Goal: Communication & Community: Answer question/provide support

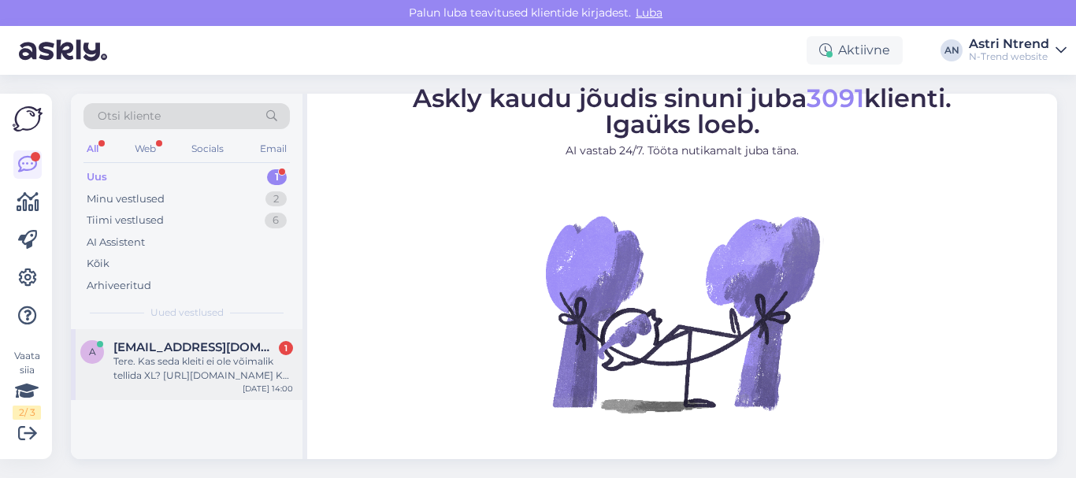
click at [164, 343] on span "[EMAIL_ADDRESS][DOMAIN_NAME]" at bounding box center [195, 347] width 164 height 14
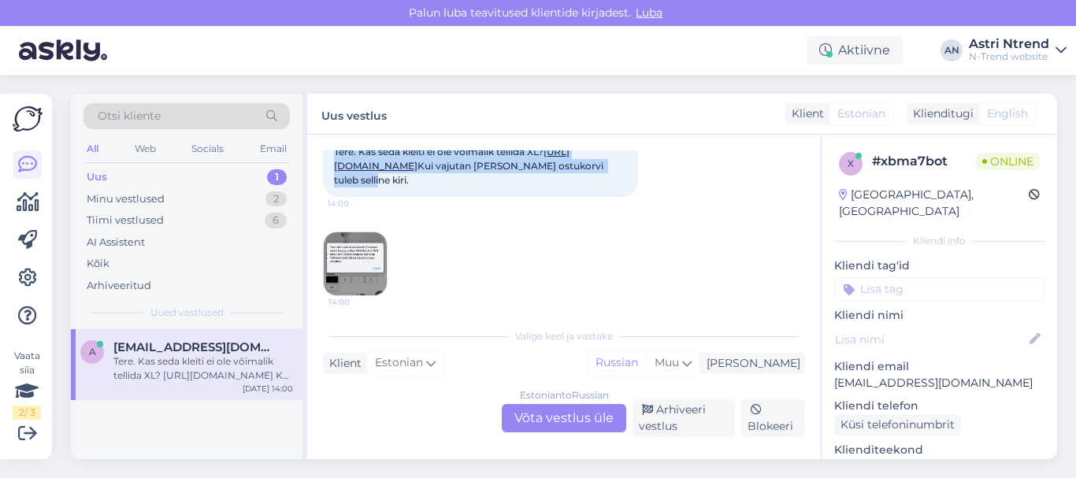
scroll to position [121, 0]
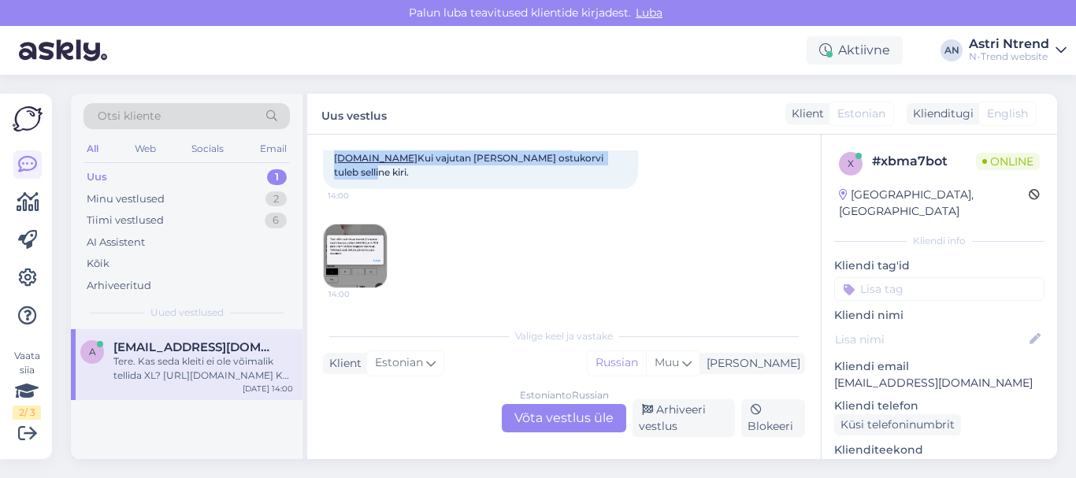
drag, startPoint x: 327, startPoint y: 249, endPoint x: 566, endPoint y: 299, distance: 244.5
click at [566, 299] on div "[DATE] Tere. Kas seda kleiti ei ole võimalik tellida XL? [URL][DOMAIN_NAME] Kui…" at bounding box center [564, 191] width 482 height 228
copy span "Tere. Kas seda kleiti ei ole võimalik tellida XL? [URL][DOMAIN_NAME] Kui vajuta…"
click at [469, 152] on link "[URL][DOMAIN_NAME]" at bounding box center [452, 151] width 236 height 26
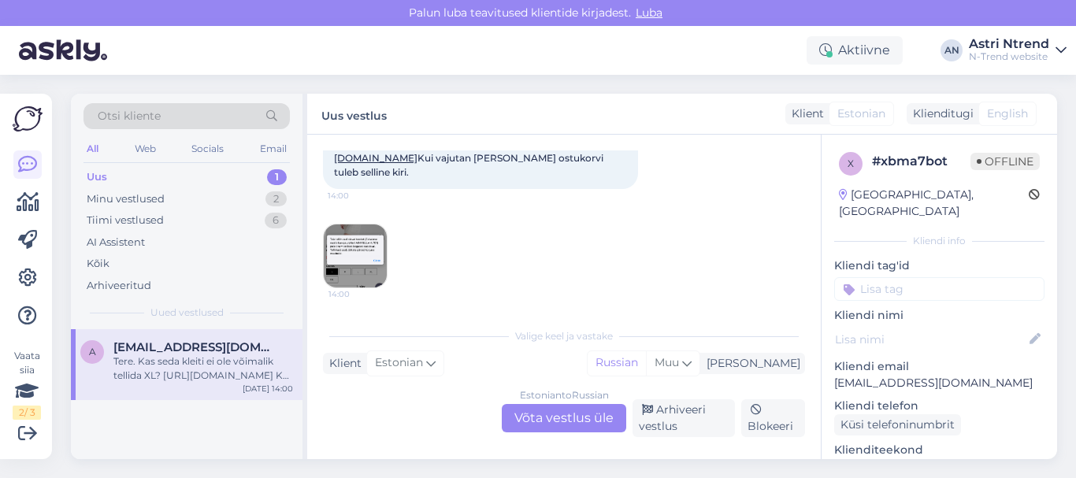
click at [569, 419] on div "Estonian to Russian Võta vestlus üle" at bounding box center [564, 418] width 124 height 28
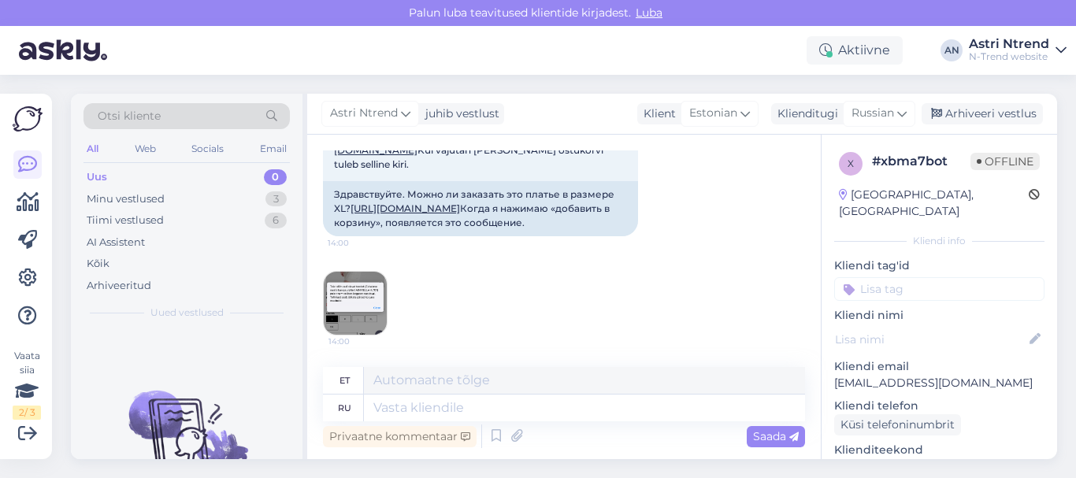
click at [362, 335] on img at bounding box center [355, 303] width 63 height 63
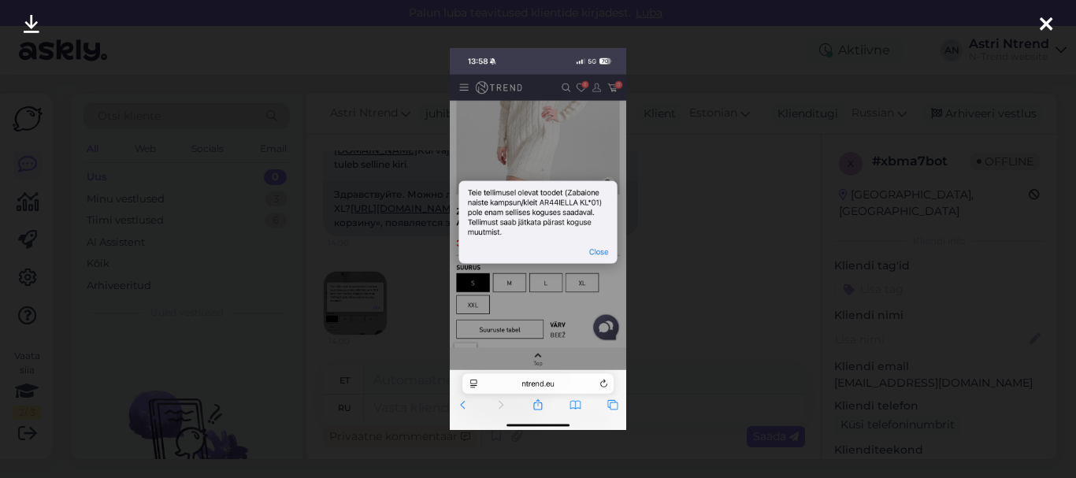
click at [1040, 24] on icon at bounding box center [1046, 25] width 13 height 20
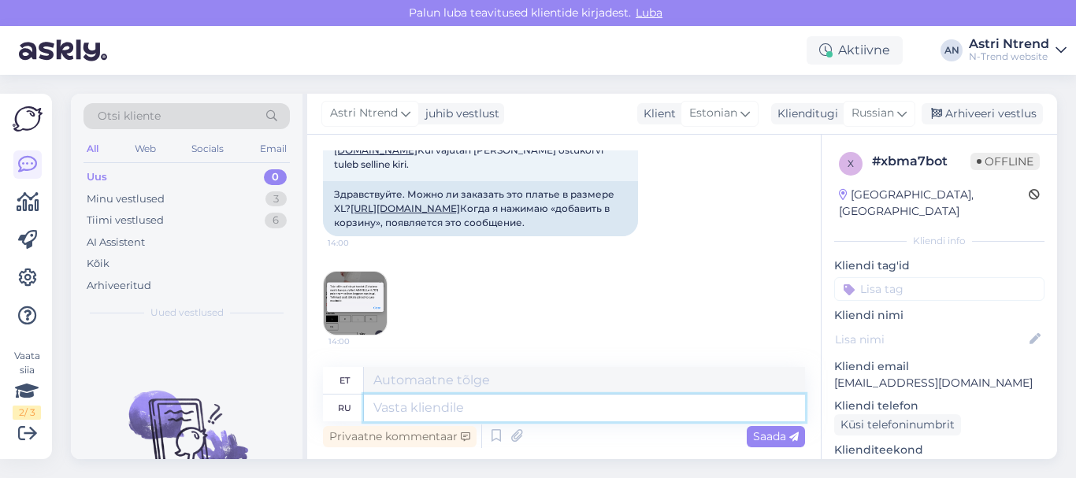
click at [384, 410] on textarea at bounding box center [584, 408] width 441 height 27
type textarea "Здраст"
type textarea "Tere"
type textarea "Здраствуйте,"
type textarea "Tere,"
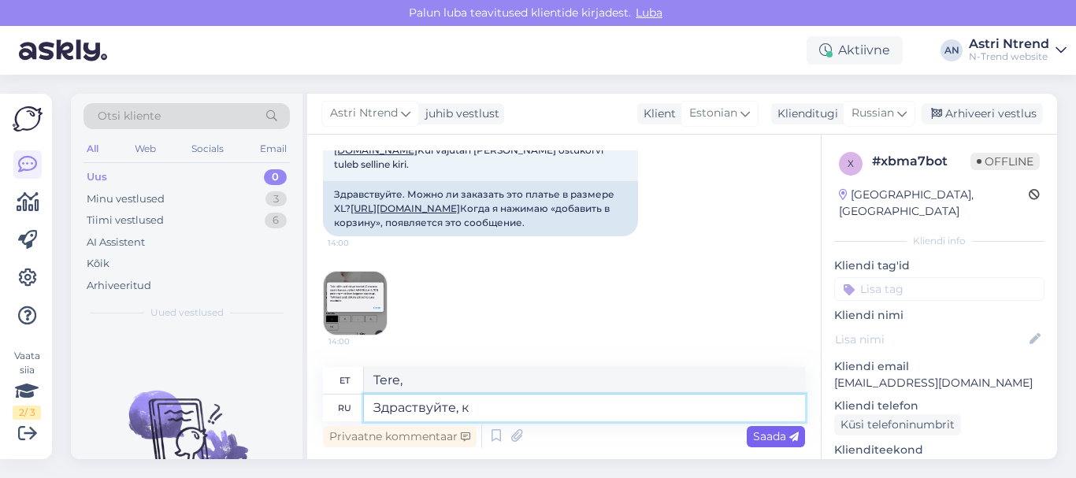
type textarea "Здраствуйте, к"
type textarea "Tere, k"
type textarea "Здраствуйте, к сожалению"
type textarea "Tere, kahjuks"
type textarea "Здраствуйте, к сожалению это т"
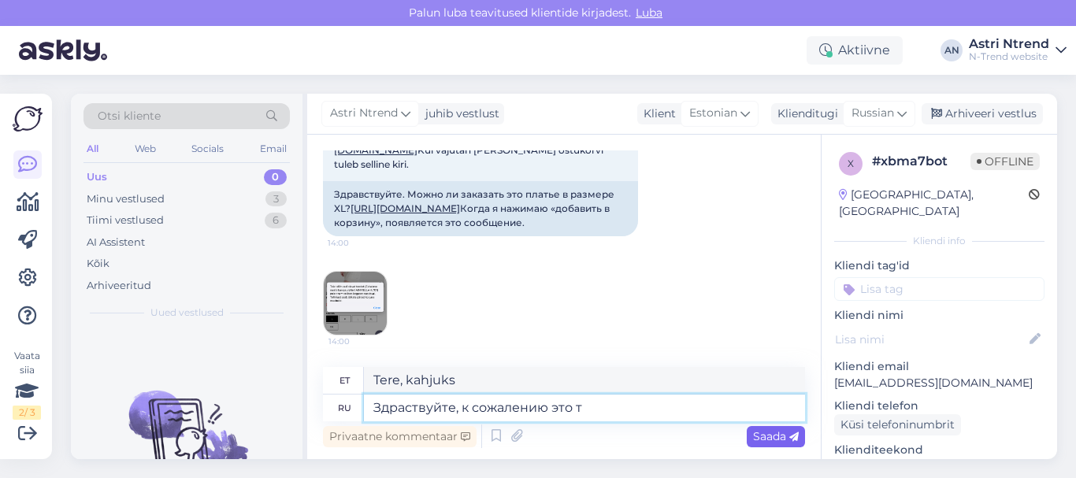
type textarea "Tere, kahjuks on see nii"
type textarea "Здраствуйте, к сожалению это техническая"
type textarea "Tere, kahjuks on see tehniline"
type textarea "Здраствуйте, к сожалению это техническая ошибка"
type textarea "Tere, kahjuks on tegemist tehnilise veaga."
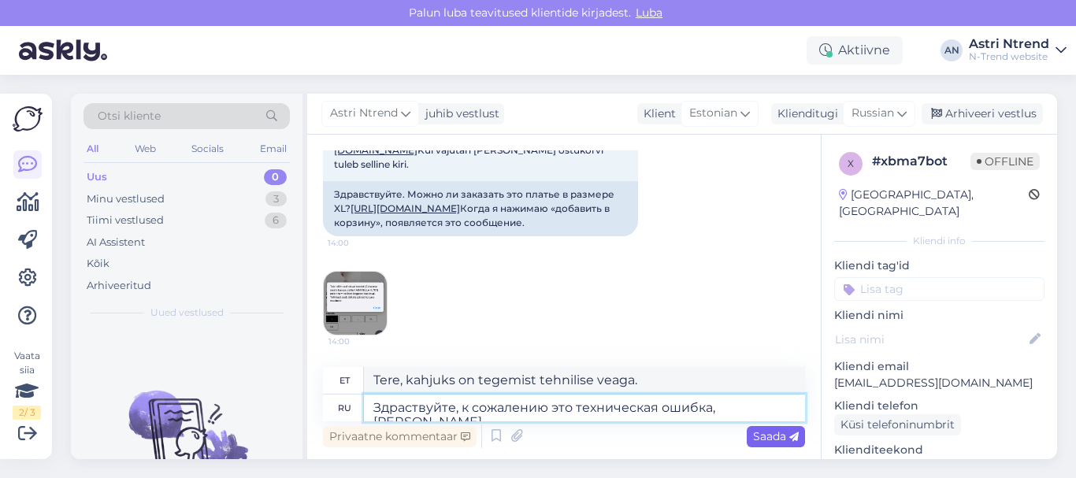
type textarea "Здраствуйте, к сожалению это техническая ошибка, вс"
type textarea "Tere, kahjuks on tegemist tehnilise veaga, kõik"
type textarea "Здраствуйте, к сожалению это техническая ошибка, всё"
type textarea "Tere, kahjuks on tegemist tehnilise veaga, see on kõik."
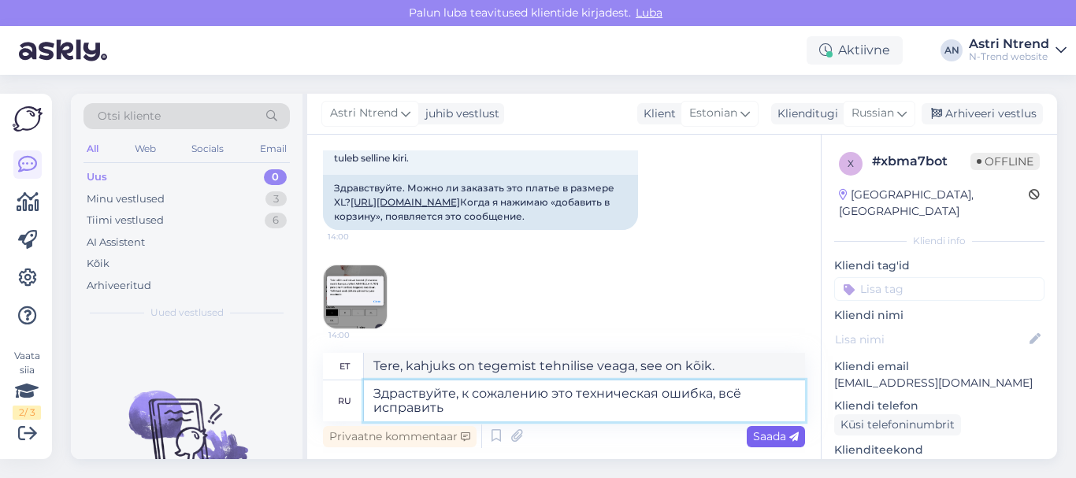
type textarea "Здраствуйте, к сожалению это техническая ошибка, всё исправить"
type textarea "Tere, kahjuks on tegemist tehnilise veaga, palun parandage see."
type textarea "Здраствуйте, к сожалению это техническая ошибка, всё исправить смож"
type textarea "Tere, kahjuks on tegemist tehnilise veaga, [PERSON_NAME] parandada."
type textarea "Здраствуйте, к сожалению это техническая ошибка, всё исправить сможем"
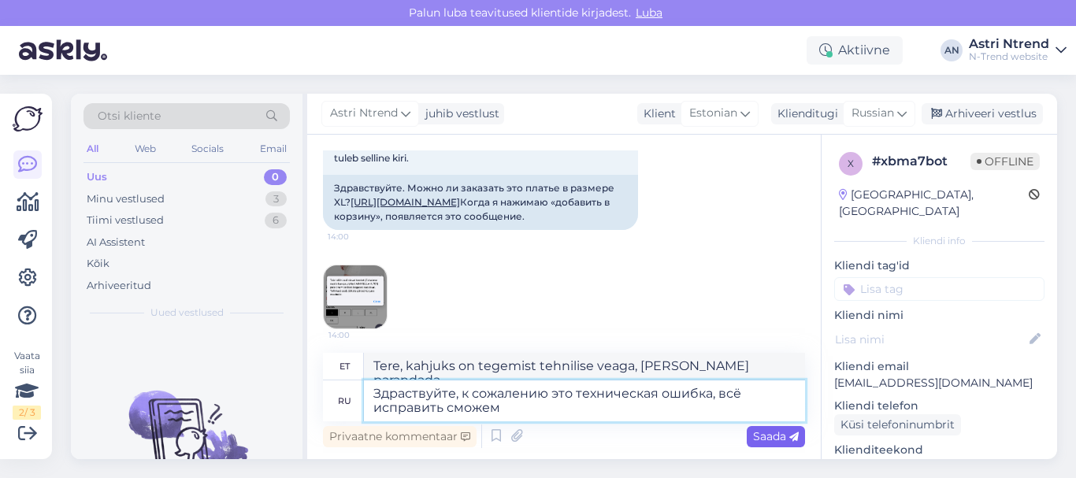
type textarea "Tere, kahjuks on tegemist tehnilise veaga, me saame kõik parandada."
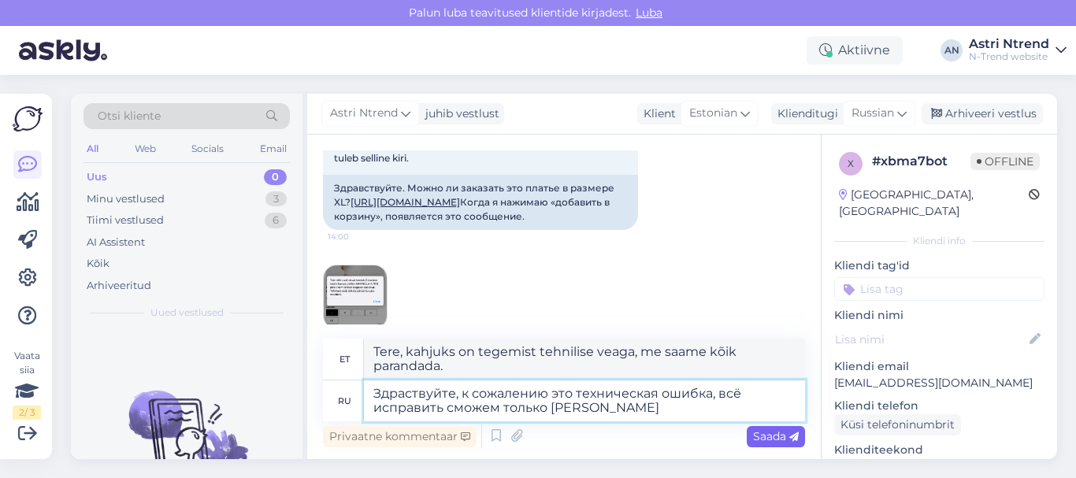
type textarea "Здраствуйте, к сожалению это техническая ошибка, всё исправить сможем только [P…"
type textarea "Tere, kahjuks on tegemist tehnilise veaga, saame kõike parandada ainult"
type textarea "Здраствуйте, к сожалению это техническая ошибка, всё исправить сможем только в …"
type textarea "Tere, kahjuks on tegemist tehnilise veaga, saame kõik parandada alles esmaspäev…"
type textarea "Здраствуйте, к сожалению это техническая ошибка, всё исправить сможем только в …"
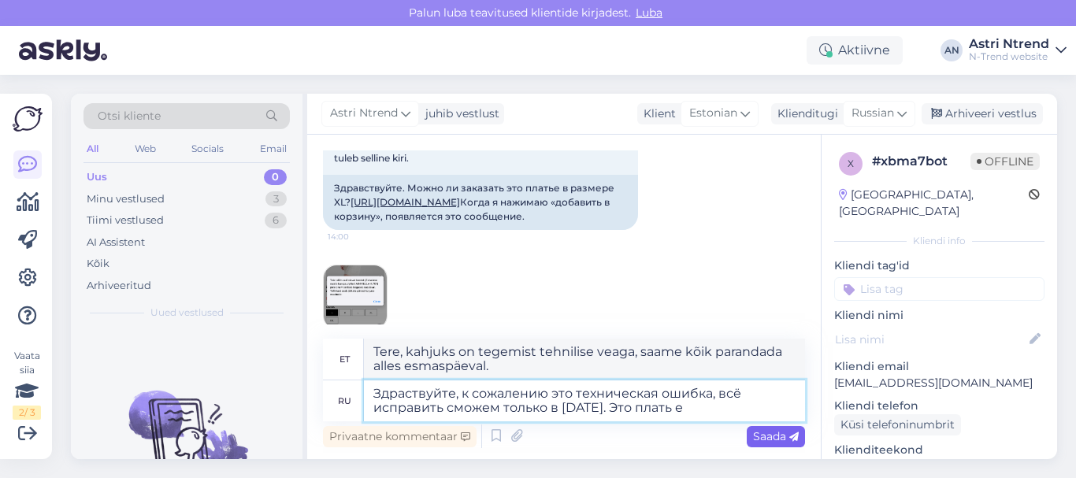
type textarea "Tere, kahjuks on tegemist tehnilise veaga, saame kõik parandada alles esmaspäev…"
type textarea "Здраствуйте, к сожалению это техническая ошибка, всё исправить сможем только в …"
type textarea "Tere, kahjuks on tegemist tehnilise veaga, saame kõik parandada alles esmaspäev…"
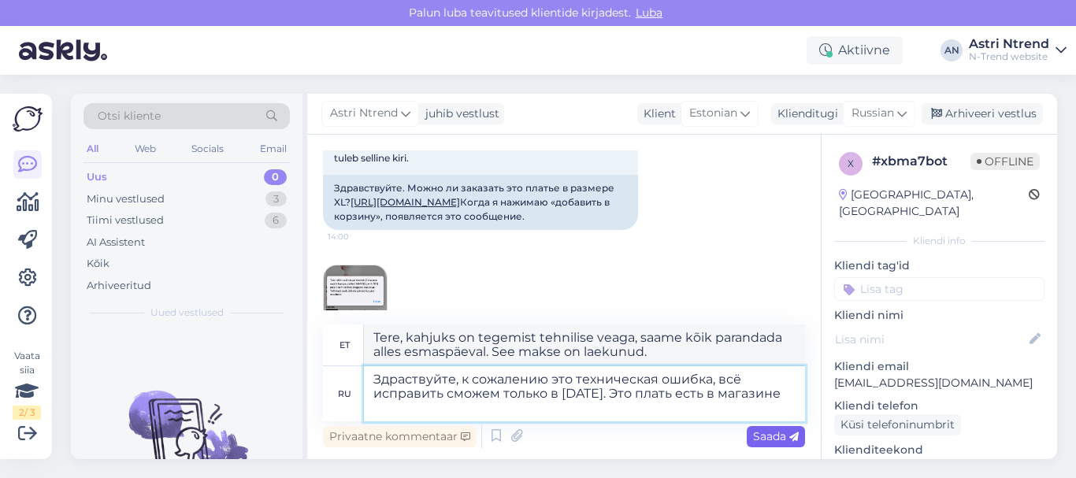
type textarea "Здраствуйте, к сожалению это техническая ошибка, всё исправить сможем только в …"
type textarea "Tere, kahjuks on tegemist tehnilise veaga, saame kõik parandada alles esmaspäev…"
type textarea "Здраствуйте, к сожалению это техническая ошибка, всё исправить сможем только в …"
type textarea "Tere, kahjuks on tegemist tehnilise veaga, saame kõik parandada alles esmaspäev…"
type textarea "Здраствуйте, к сожалению это техническая ошибка, всё исправить сможем только в …"
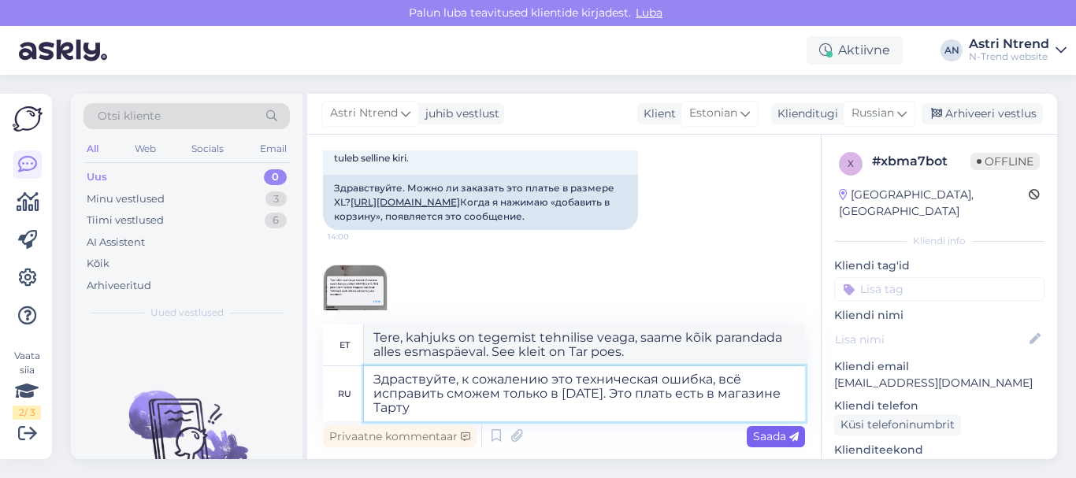
type textarea "Tere, kahjuks on tegemist tehnilise veaga, saame kõik parandada alles esmaspäev…"
type textarea "Здраствуйте, к сожалению это техническая ошибка, всё исправить сможем только в …"
type textarea "Tere, kahjuks on tegemist tehnilise veaga, saame kõik parandada alles esmaspäev…"
type textarea "Здраствуйте, к сожалению это техническая ошибка, всё исправить сможем только в …"
type textarea "Tere, kahjuks on tegemist tehnilise veaga, saame kõik parandada alles esmaspäev…"
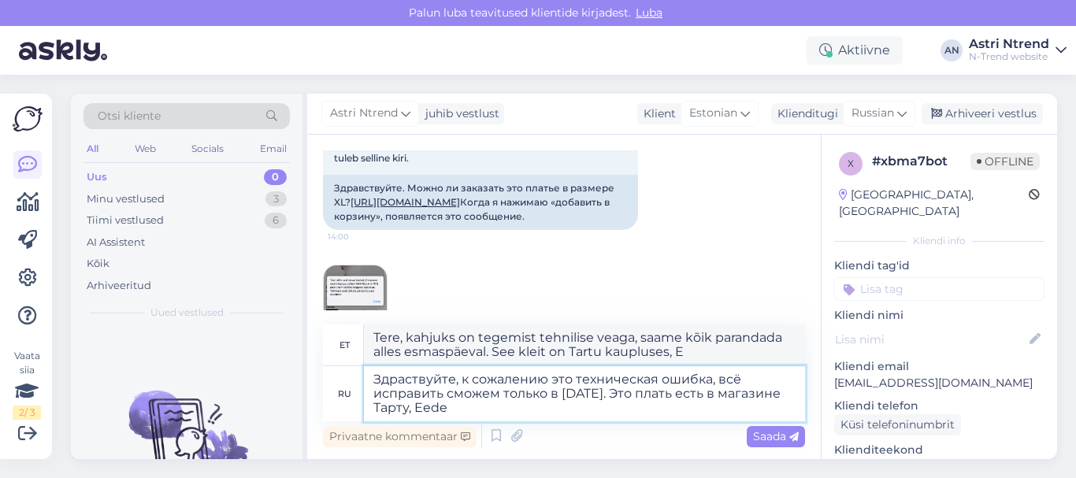
type textarea "Здраствуйте, к сожалению это техническая ошибка, всё исправить сможем только в …"
type textarea "Tere, kahjuks on tegemist tehnilise veaga, saame kõik parandada alles esmaspäev…"
type textarea "Здраствуйте, к сожалению это техническая ошибка, всё исправить сможем только в …"
type textarea "Tere, kahjuks on tegemist tehnilise veaga, saame kõik parandada alles esmaspäev…"
type textarea "Здраствуйте, к сожалению это техническая ошибка, всё исправить сможем только в …"
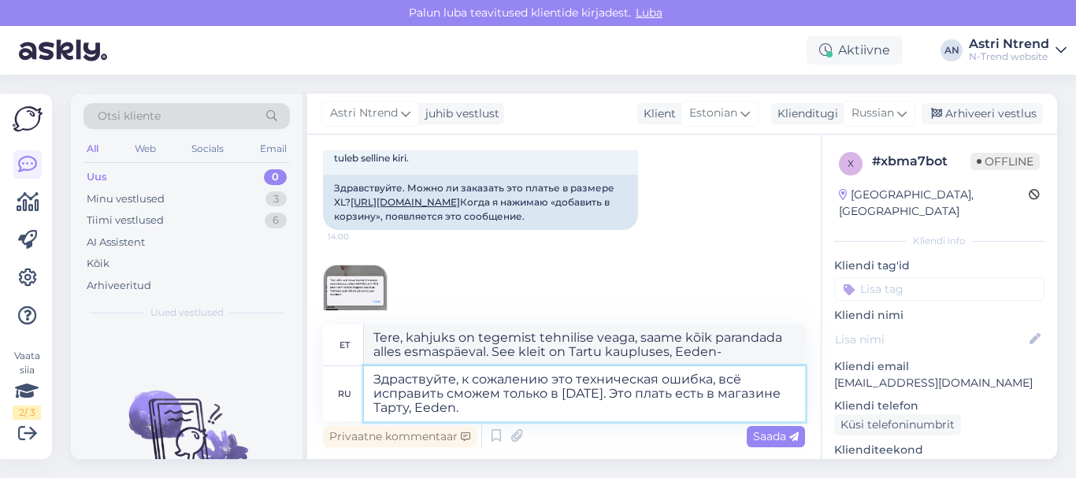
type textarea "Tere, kahjuks on tegemist tehnilise veaga, saame kõik parandada alles esmaspäev…"
click at [715, 399] on textarea "Здраствуйте, к сожалению это техническая ошибка, всё исправить сможем только в …" at bounding box center [584, 393] width 441 height 55
type textarea "Здраствуйте, к сожалению это техническая ошибка, всё исправить сможем только в …"
type textarea "Tere, kahjuks on tegemist tehnilise veaga, saame kõik parandada alles esmaspäev…"
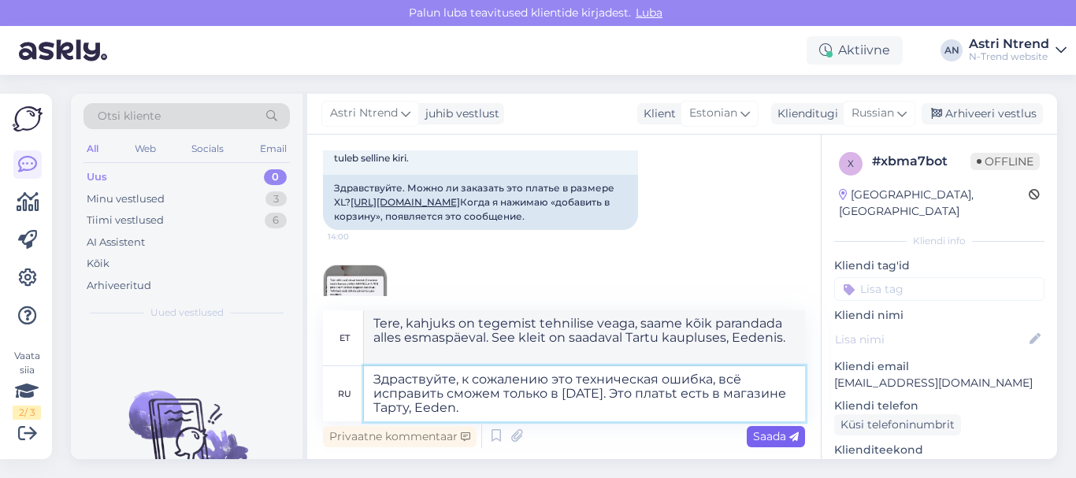
type textarea "Здраствуйте, к сожалению это техническая ошибка, всё исправить сможем только в …"
click at [778, 436] on span "Saada" at bounding box center [776, 436] width 46 height 14
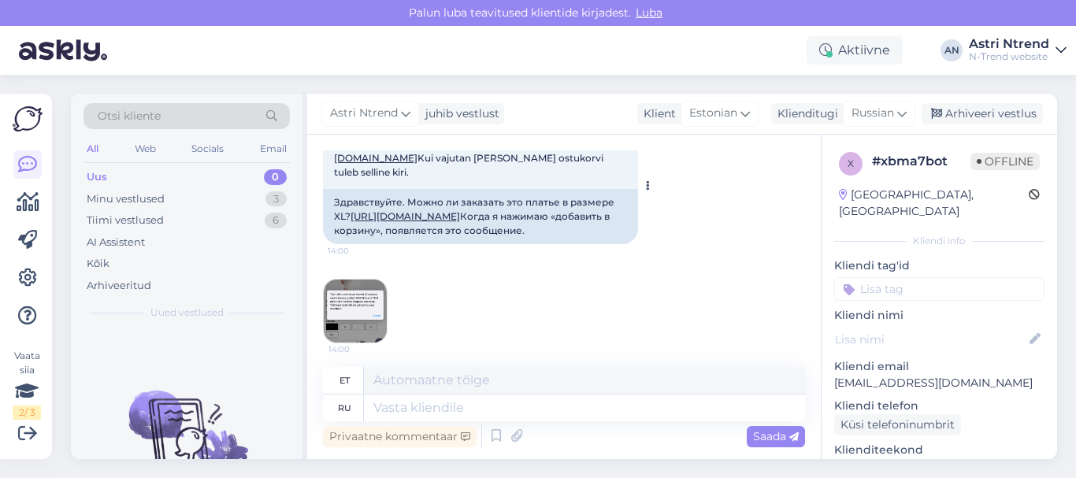
scroll to position [79, 0]
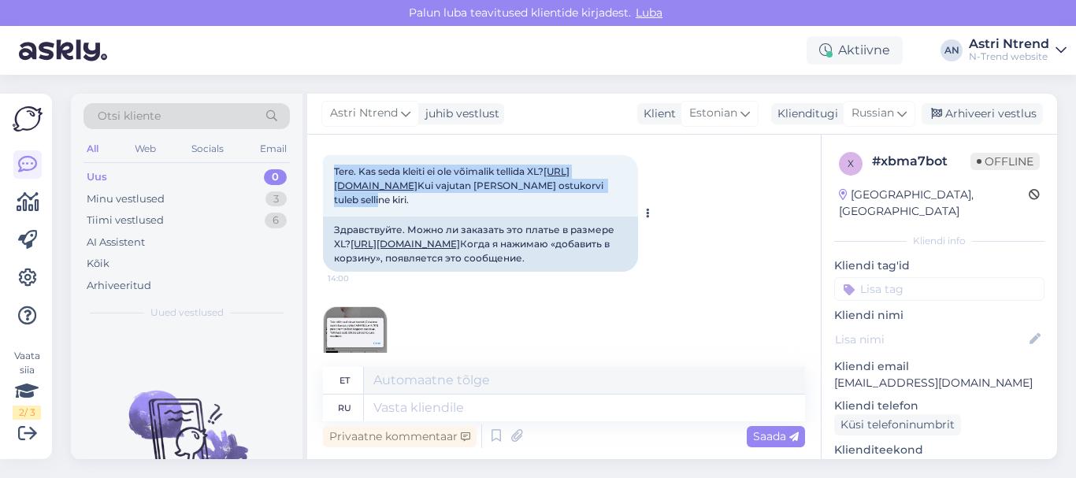
drag, startPoint x: 336, startPoint y: 167, endPoint x: 608, endPoint y: 224, distance: 278.5
click at [608, 217] on div "Tere. Kas seda kleiti ei ole võimalik tellida XL? [URL][DOMAIN_NAME] Kui vajuta…" at bounding box center [480, 185] width 315 height 61
copy span "Tere. Kas seda kleiti ei ole võimalik tellida XL? [URL][DOMAIN_NAME] Kui vajuta…"
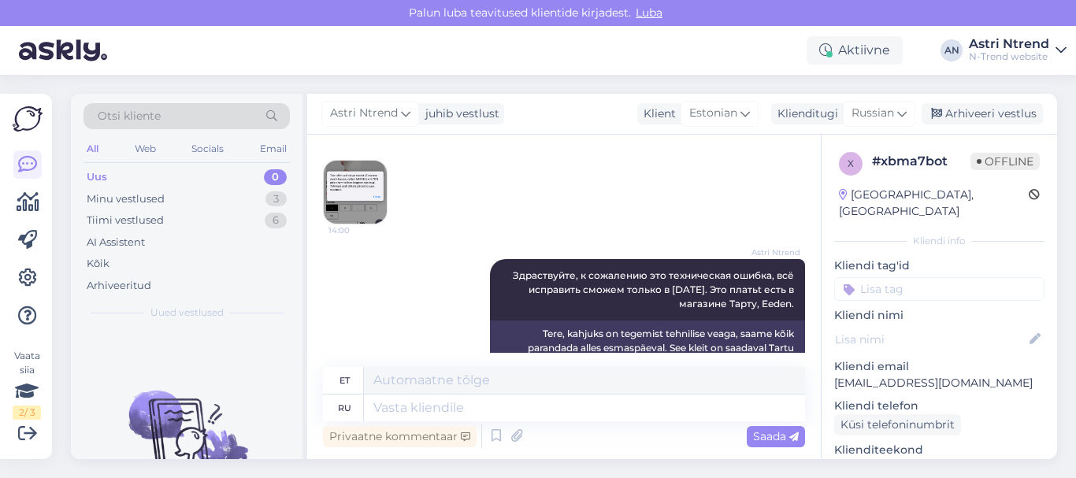
scroll to position [150, 0]
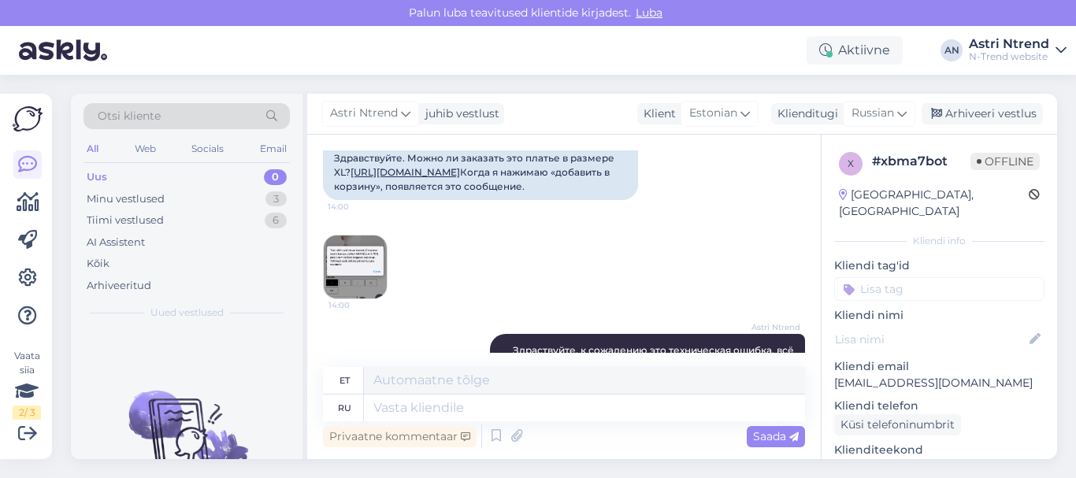
click at [355, 299] on img at bounding box center [355, 267] width 63 height 63
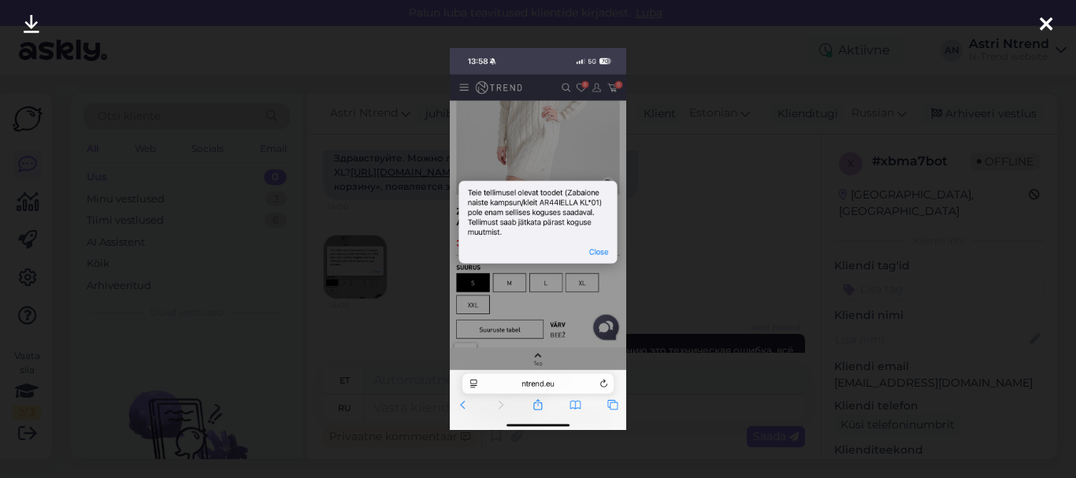
click at [1051, 24] on icon at bounding box center [1046, 25] width 13 height 20
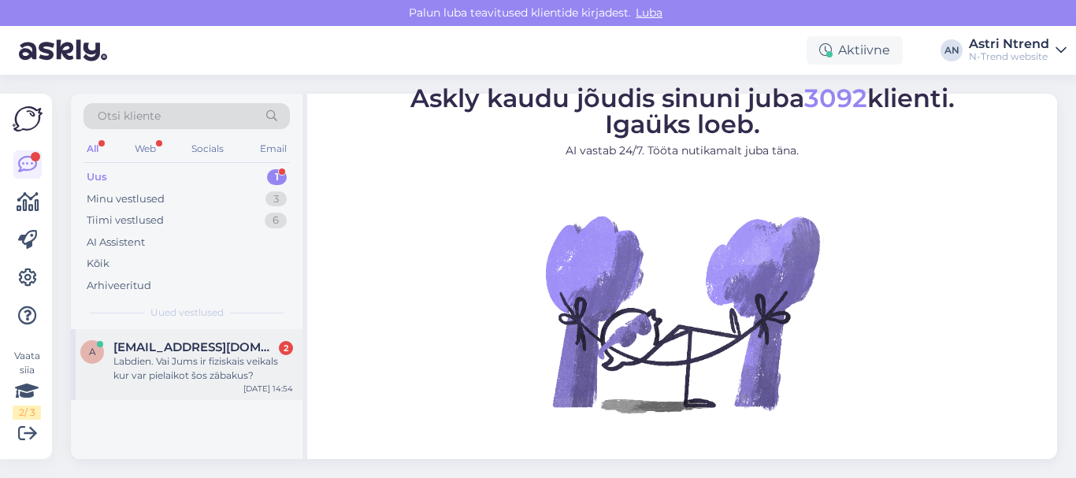
click at [169, 362] on div "Labdien. Vai Jums ir fiziskais veikals kur var pielaikot šos zābakus?" at bounding box center [203, 368] width 180 height 28
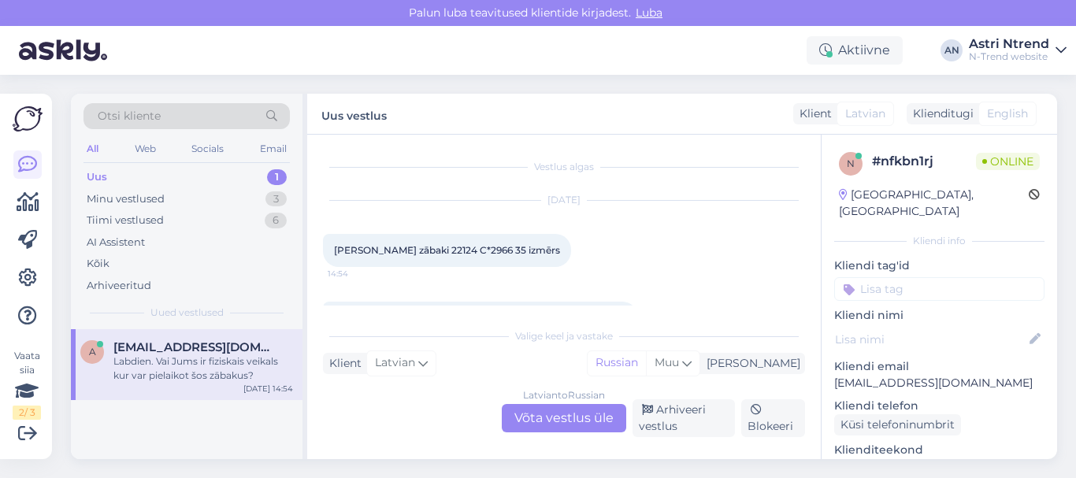
scroll to position [61, 0]
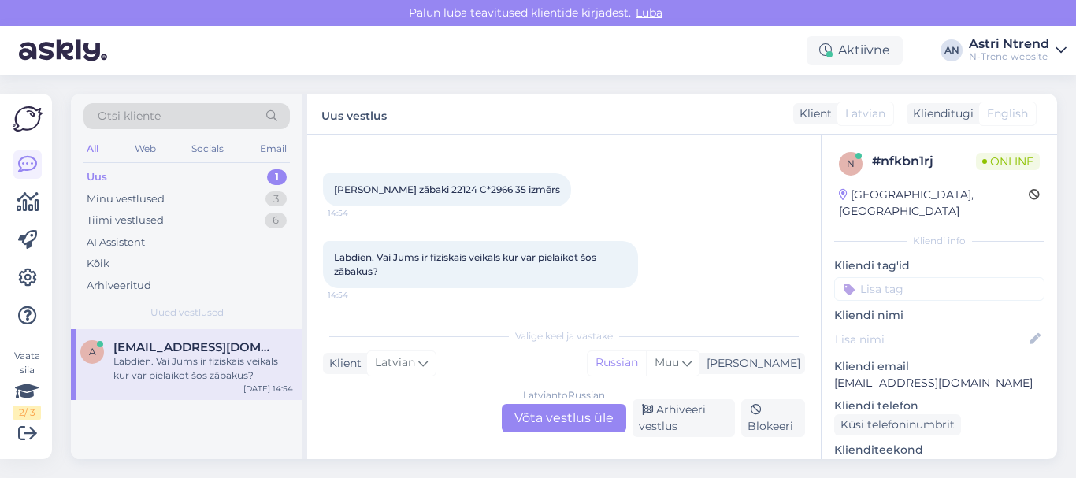
click at [556, 417] on div "Latvian to Russian Võta vestlus üle" at bounding box center [564, 418] width 124 height 28
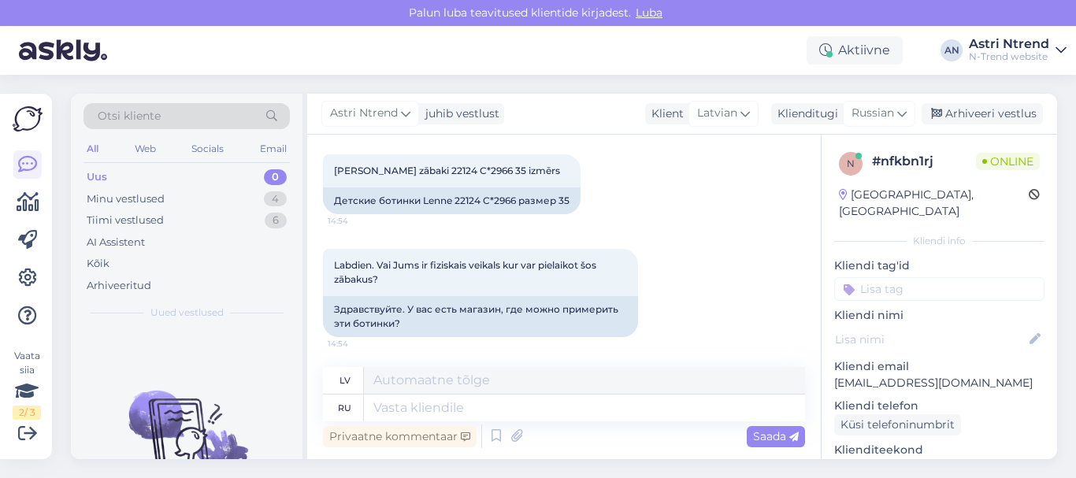
scroll to position [81, 0]
click at [413, 406] on textarea at bounding box center [584, 408] width 441 height 27
type textarea "Здра"
type textarea "Sveiki"
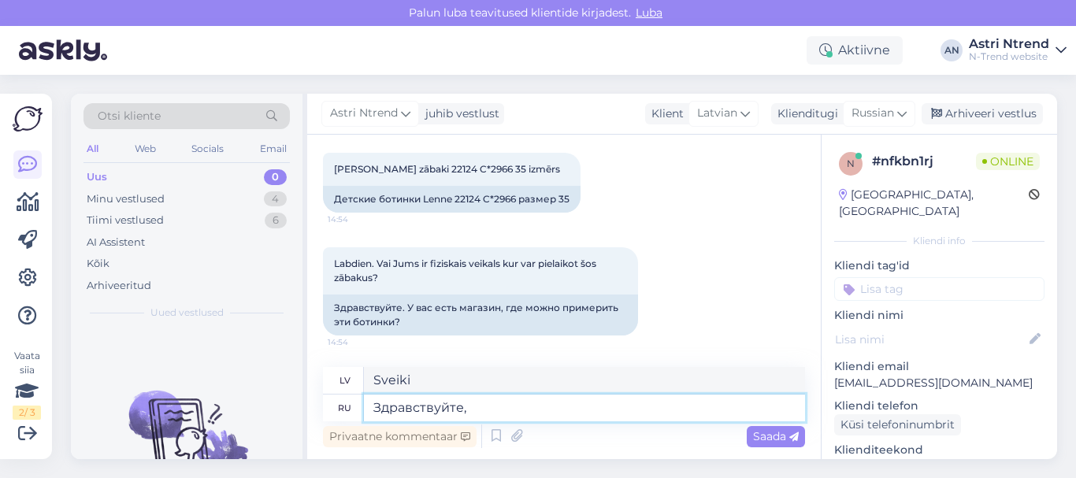
type textarea "Здравствуйте,"
type textarea "Sveiki,"
type textarea "Здравствуйте, все"
type textarea "Sveiki visiem"
type textarea "Здравствуйте,"
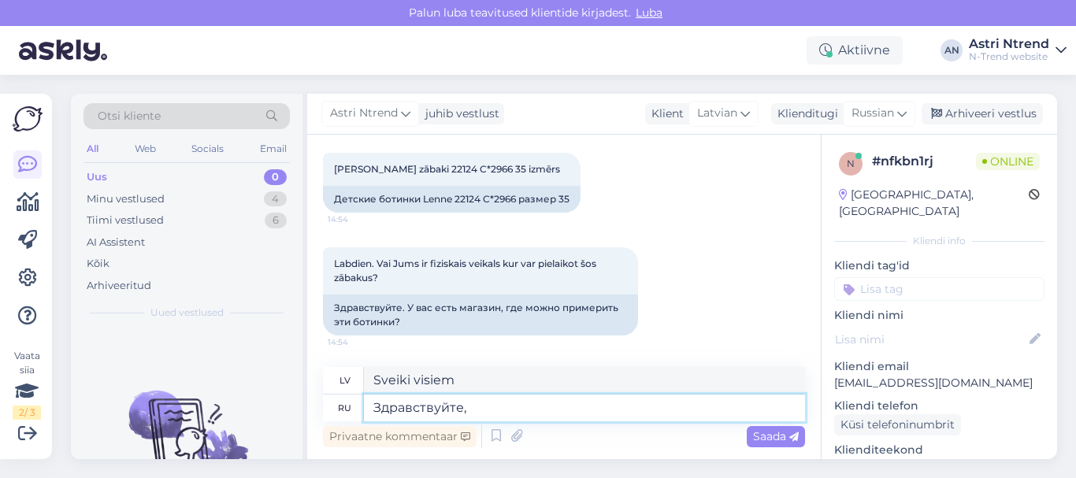
type textarea "Sveiki,"
paste textarea "https://ntrend.eu/kauplused"
type textarea "Здравствуйте, https://ntrend.eu/kauplused"
type textarea "Sveiki, https://ntrend.eu/kauplused"
type textarea "Здравствуйте, https://ntrend.eu/kauplused"
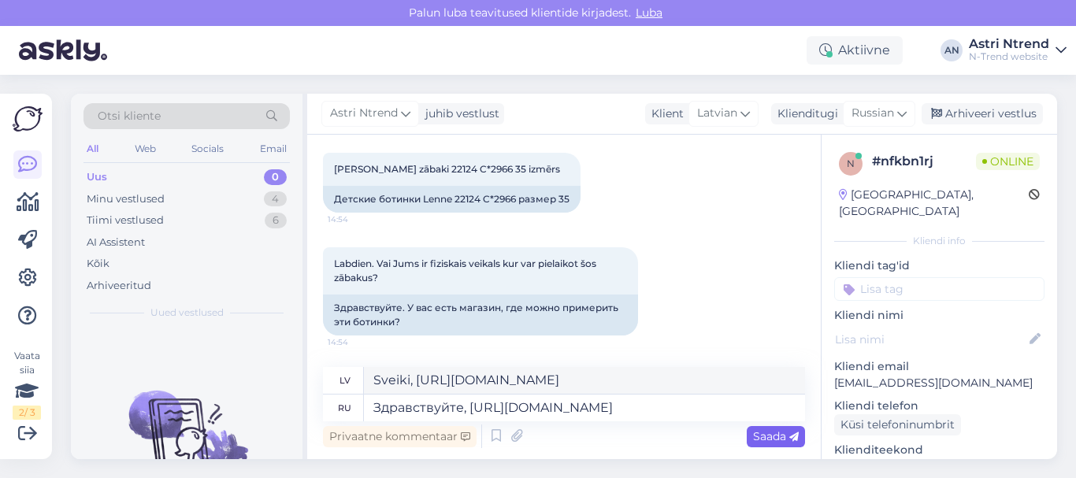
click at [775, 438] on span "Saada" at bounding box center [776, 436] width 46 height 14
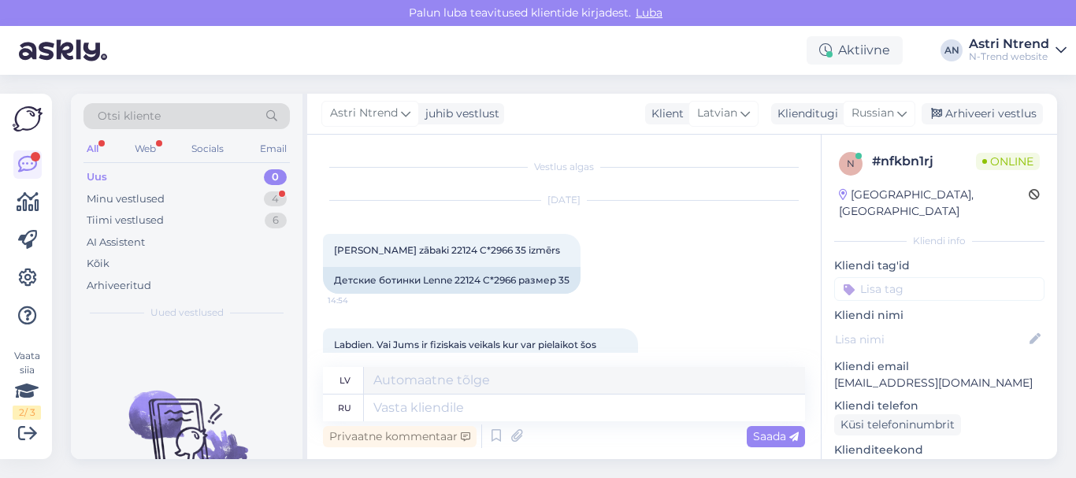
scroll to position [270, 0]
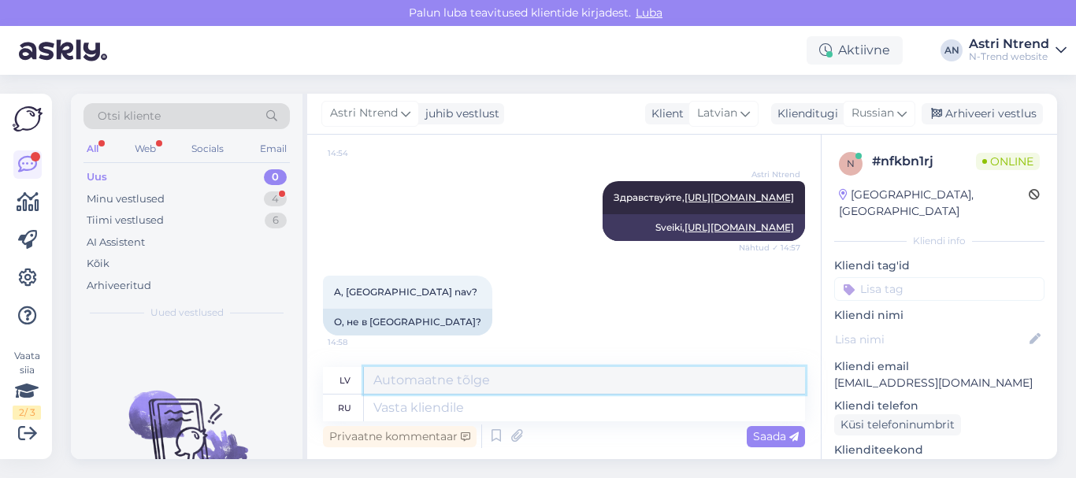
click at [447, 380] on textarea at bounding box center [584, 380] width 441 height 27
click at [418, 404] on textarea at bounding box center [584, 408] width 441 height 27
type textarea "нет"
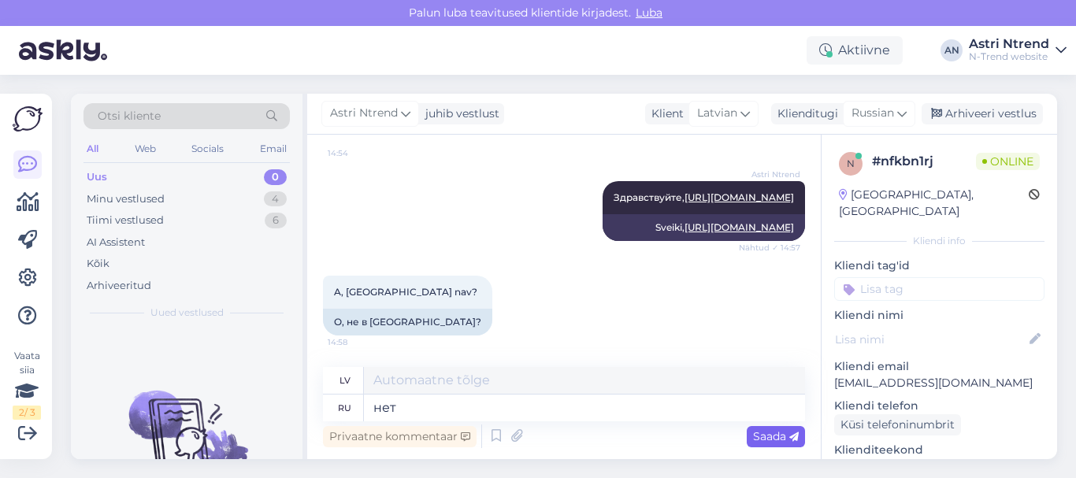
click at [767, 438] on span "Saada" at bounding box center [776, 436] width 46 height 14
type textarea "Nē"
click at [773, 433] on span "Saada" at bounding box center [776, 436] width 46 height 14
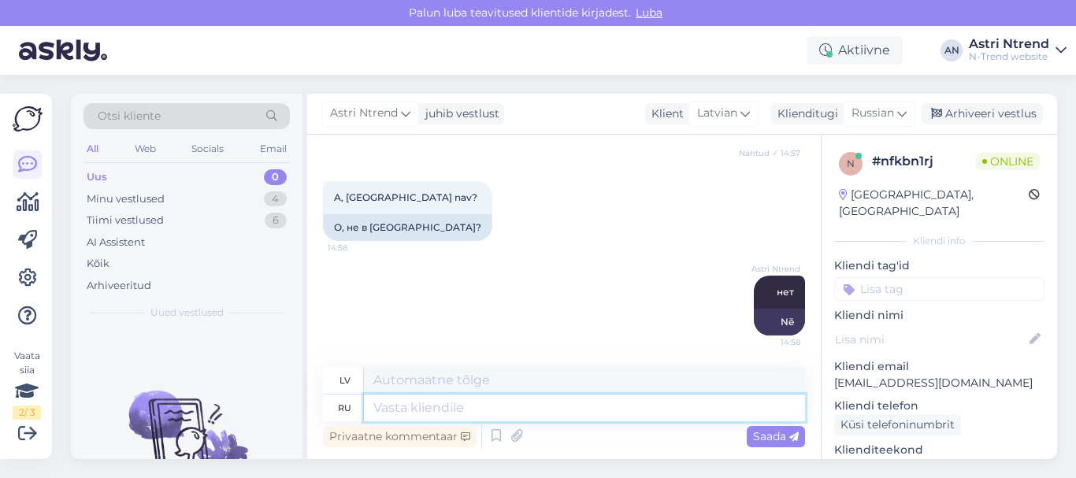
click at [443, 398] on textarea at bounding box center [584, 408] width 441 height 27
type textarea "только"
type textarea "tikai"
type textarea "только в"
type textarea "tikai iekšā"
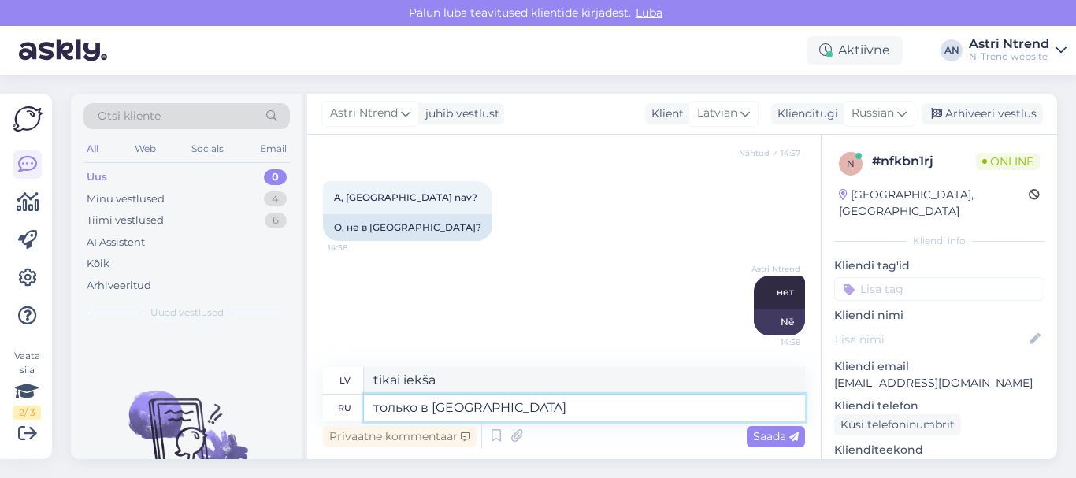
type textarea "только в Эстонии"
type textarea "tikai Igaunijā"
type textarea "только в Эстонии"
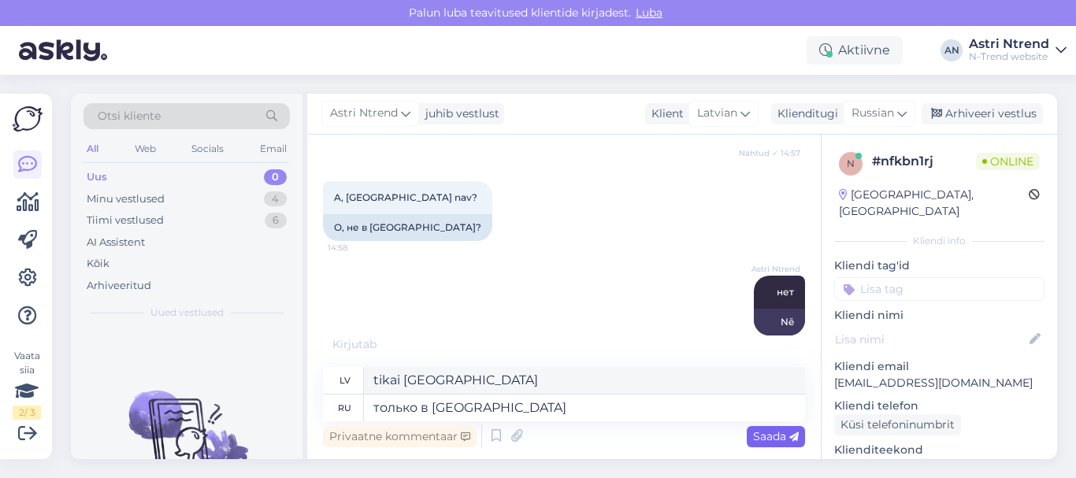
click at [761, 434] on span "Saada" at bounding box center [776, 436] width 46 height 14
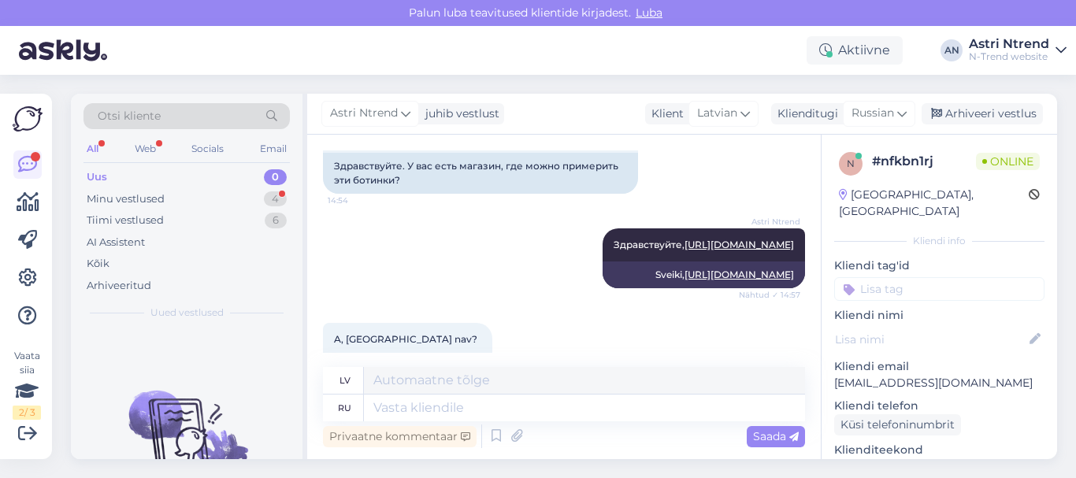
scroll to position [568, 0]
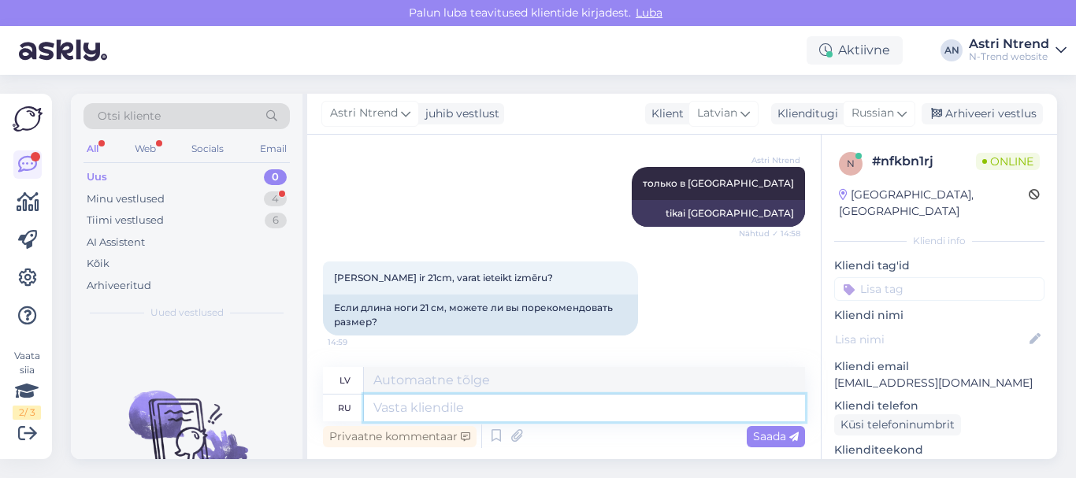
click at [441, 415] on textarea at bounding box center [584, 408] width 441 height 27
paste textarea "24 (15,1 cm), 25 (15,8 cm), 26 (16,4 cm), 27 (17,1 cm), 28 (17,8 cm), 29 (18,5 …"
type textarea "24 (15,1 cm), 25 (15,8 cm), 26 (16,4 cm), 27 (17,1 cm), 28 (17,8 cm), 29 (18,5 …"
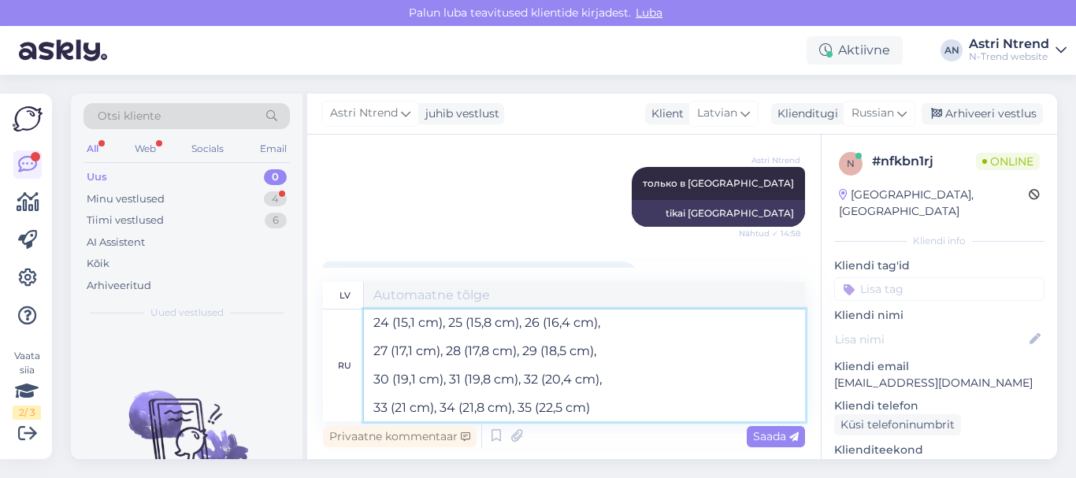
type textarea "24 (15,1 cm), 25 (15,8 cm), 26 (16,4 cm), 27 (17,1 cm), 28 (17,8 cm), 29 (18,5 …"
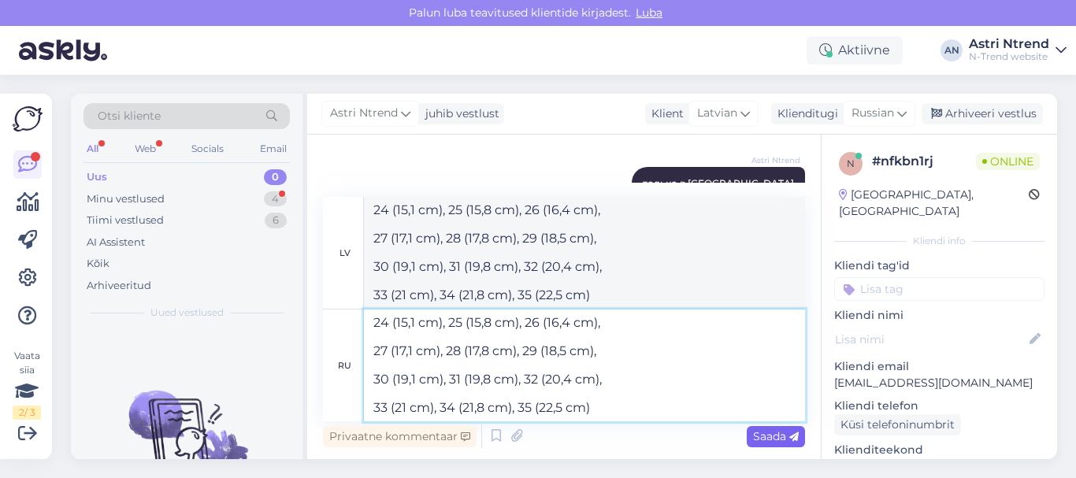
type textarea "24 (15,1 cm), 25 (15,8 cm), 26 (16,4 cm), 27 (17,1 cm), 28 (17,8 cm), 29 (18,5 …"
click at [783, 432] on span "Saada" at bounding box center [776, 436] width 46 height 14
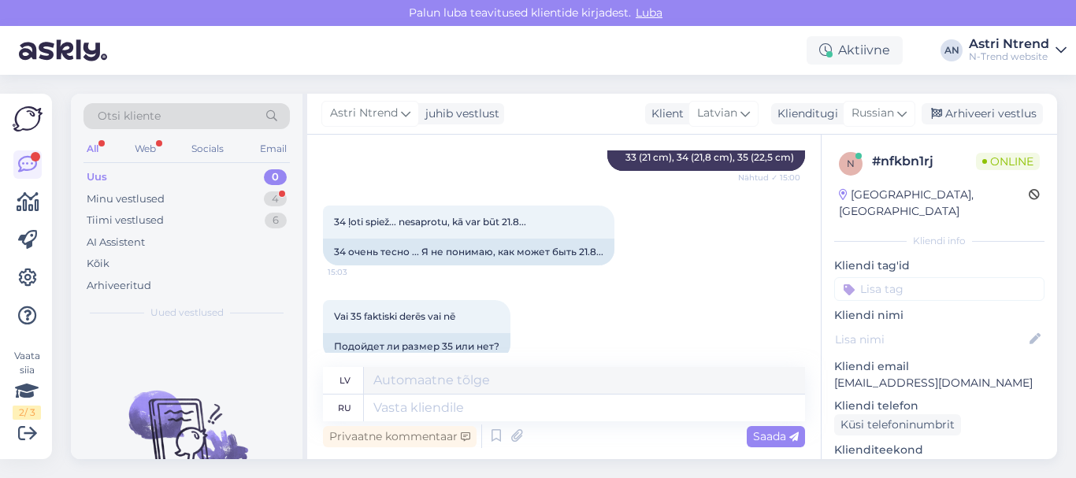
scroll to position [1022, 0]
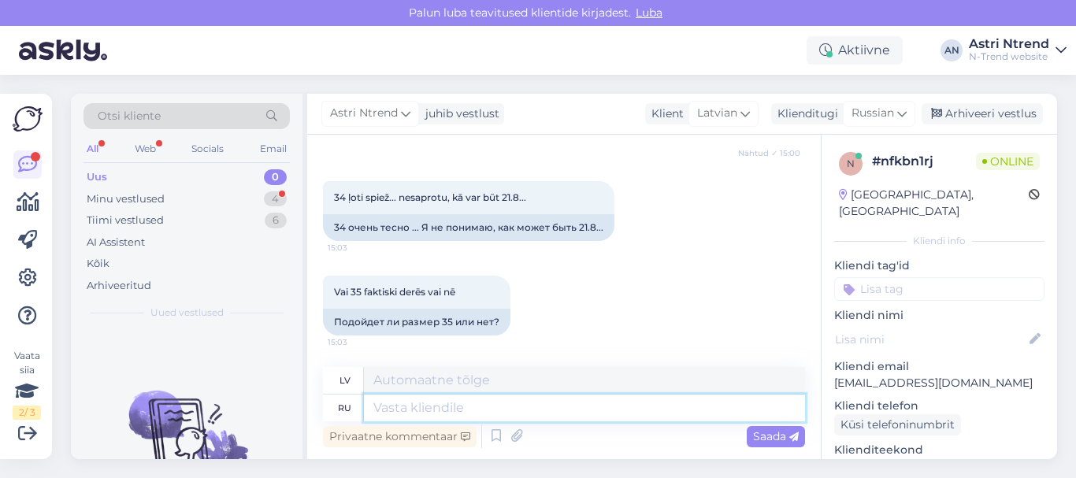
click at [387, 411] on textarea at bounding box center [584, 408] width 441 height 27
type textarea "lf"
type textarea "l"
type textarea "да"
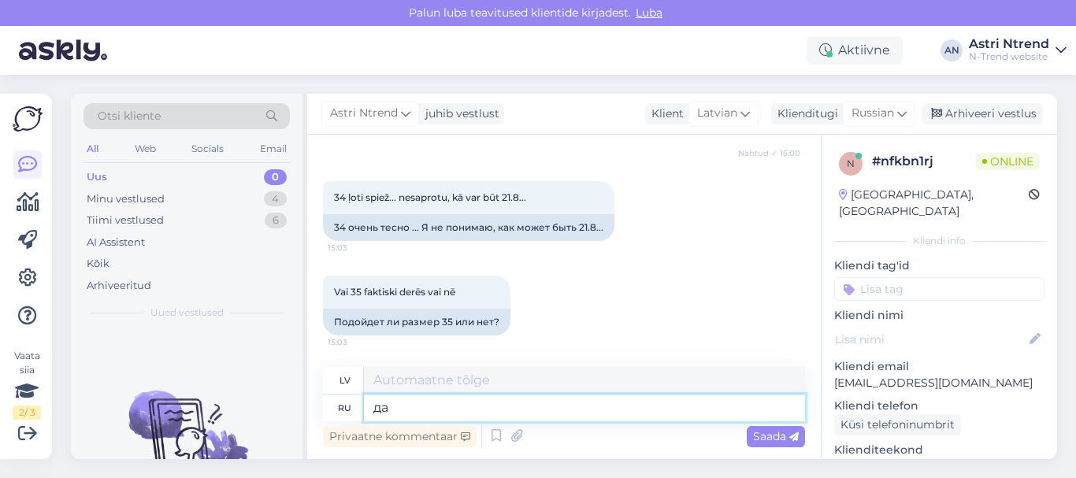
type textarea "Jā"
type textarea "да"
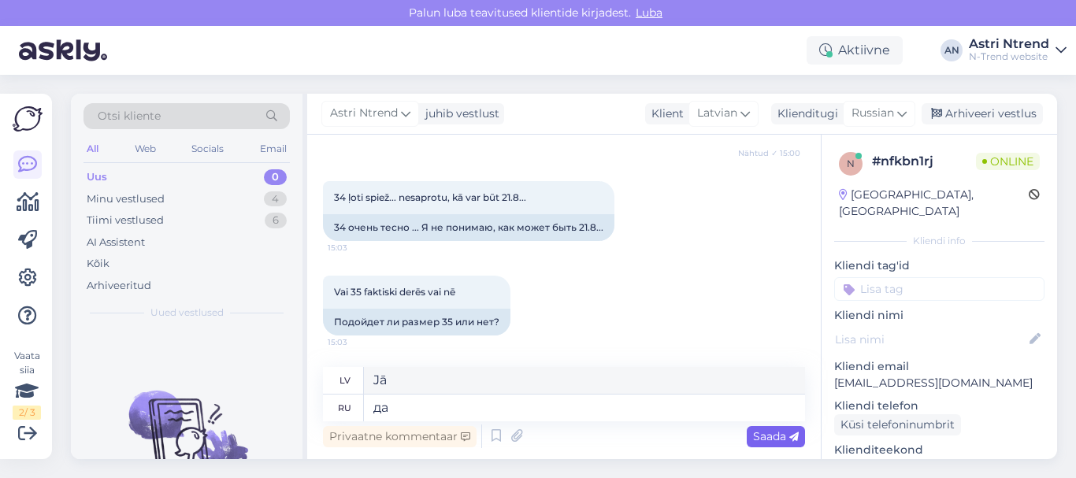
click at [772, 430] on span "Saada" at bounding box center [776, 436] width 46 height 14
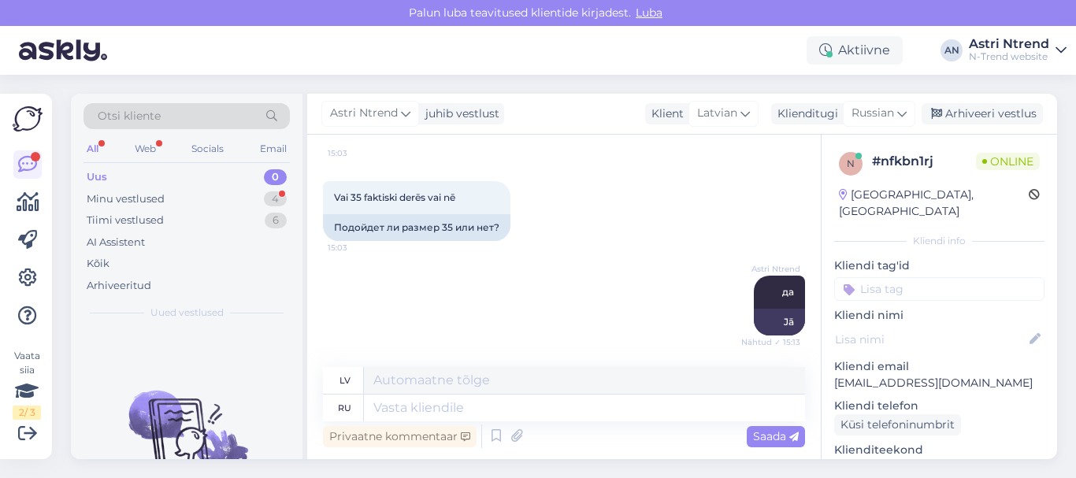
scroll to position [1211, 0]
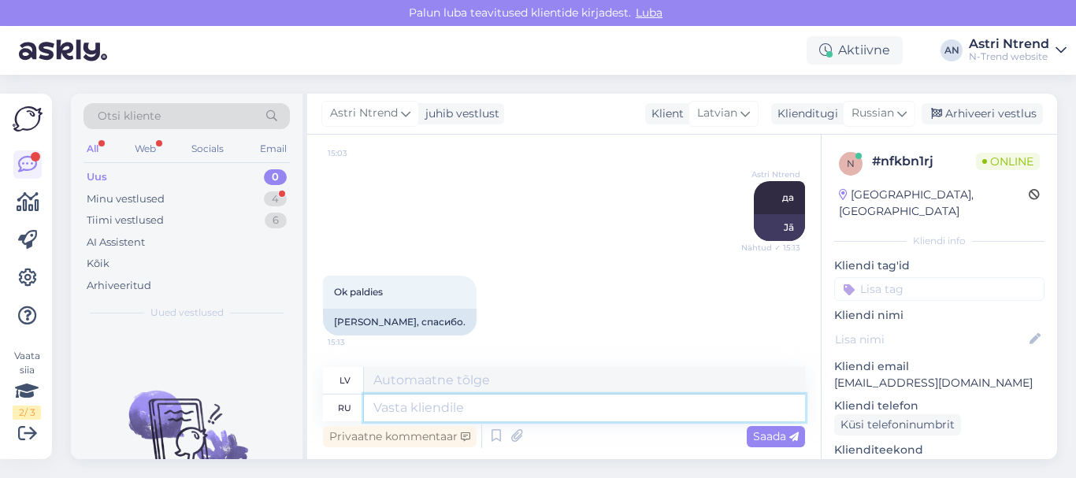
click at [402, 413] on textarea at bounding box center [584, 408] width 441 height 27
paste textarea "https://ntrend.eu/lt/content/21-uzsisakykite-i-namus-ir-isbandykite-nemokamai"
type textarea "https://ntrend.eu/lt/content/21-uzsisakykite-i-namus-ir-isbandykite-nemokamai"
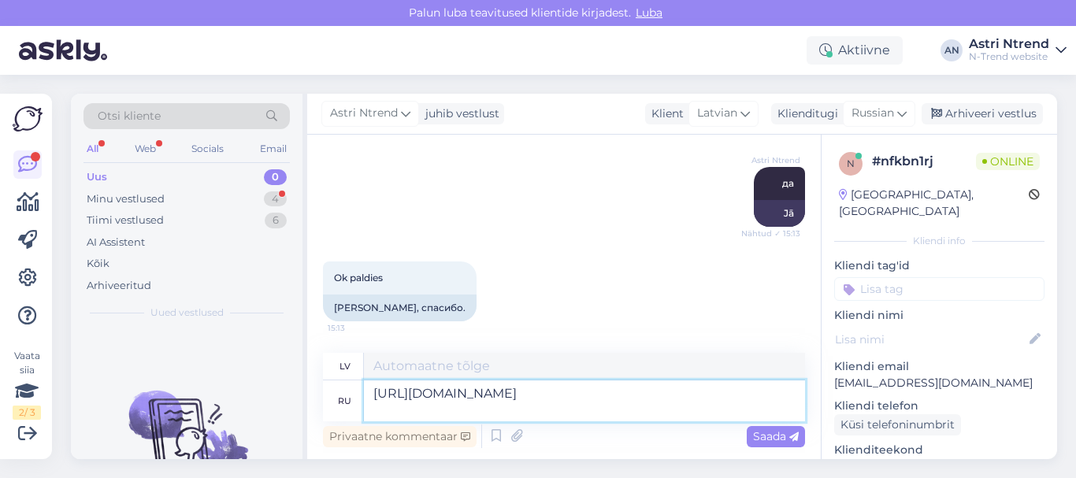
type textarea "https://ntrend.eu/lt/content/21-uzsisakykite-i-namus-ir-isbandykite-nemokamai"
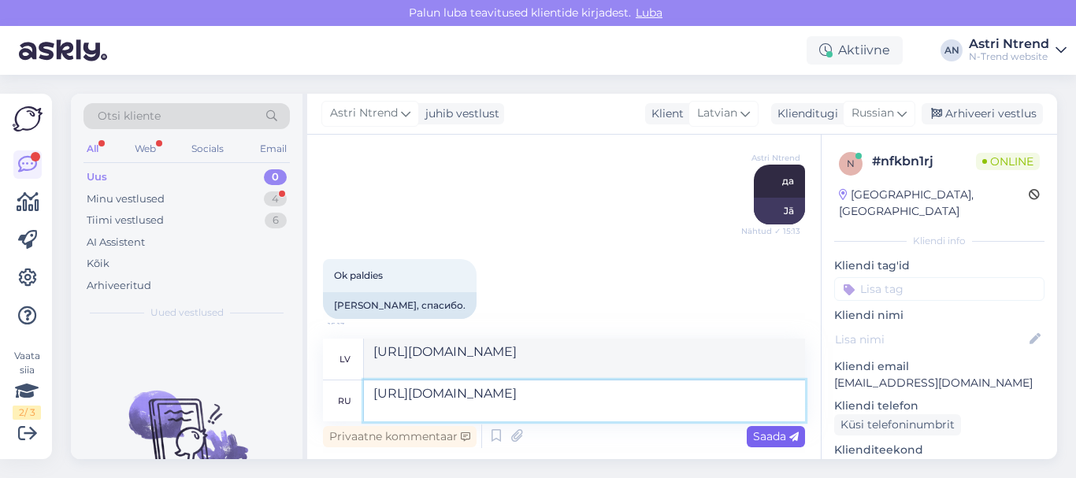
type textarea "https://ntrend.eu/lt/content/21-uzsisakykite-i-namus-ir-isbandykite-nemokamai"
click at [767, 435] on span "Saada" at bounding box center [776, 436] width 46 height 14
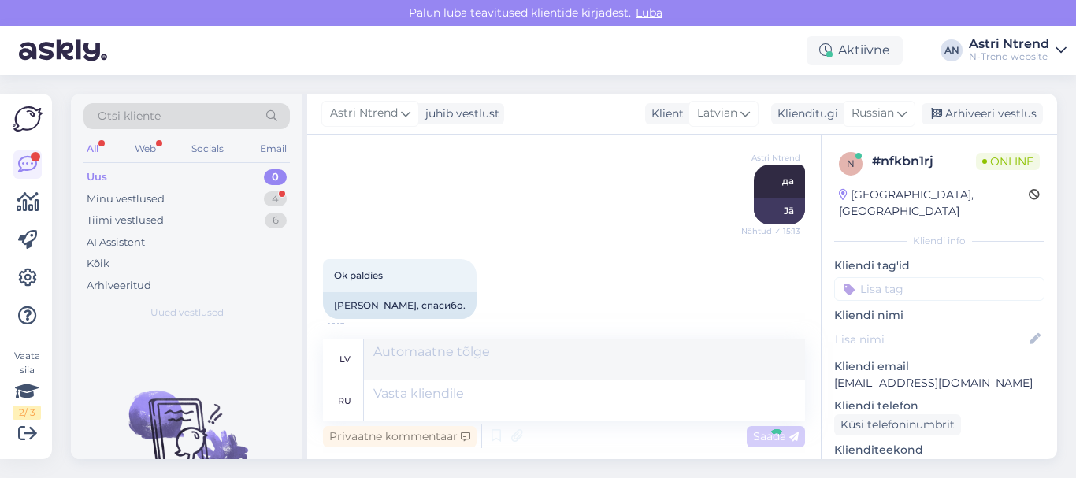
scroll to position [1333, 0]
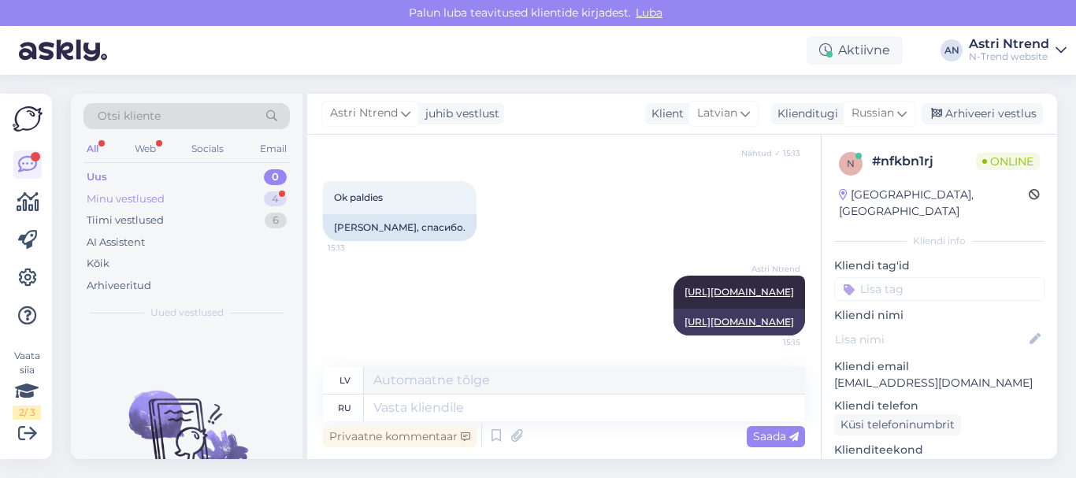
click at [118, 202] on div "Minu vestlused" at bounding box center [126, 199] width 78 height 16
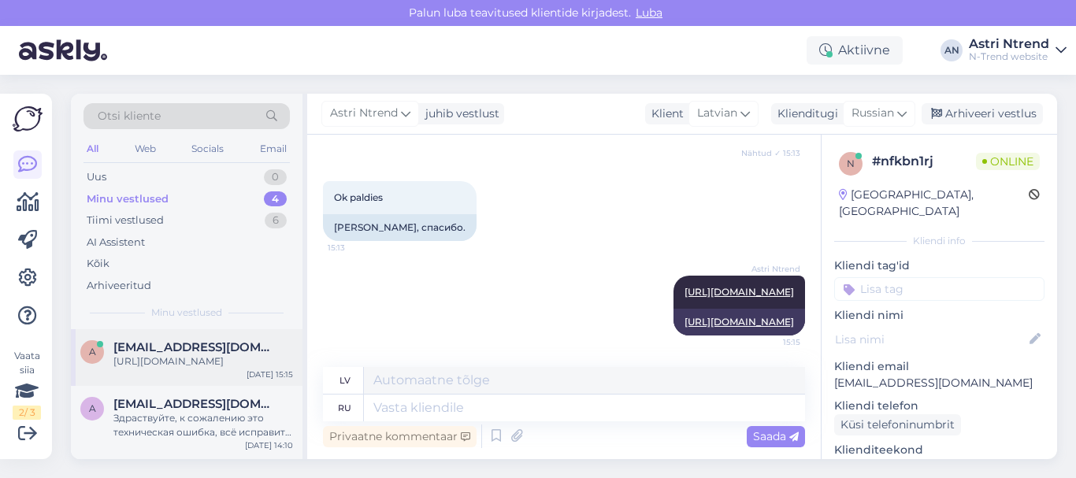
click at [162, 365] on div "https://ntrend.eu/lt/content/21-uzsisakykite-i-namus-ir-isbandykite-nemokamai" at bounding box center [203, 361] width 180 height 14
click at [170, 354] on span "kaire.muursepp@gmail.com" at bounding box center [195, 350] width 164 height 14
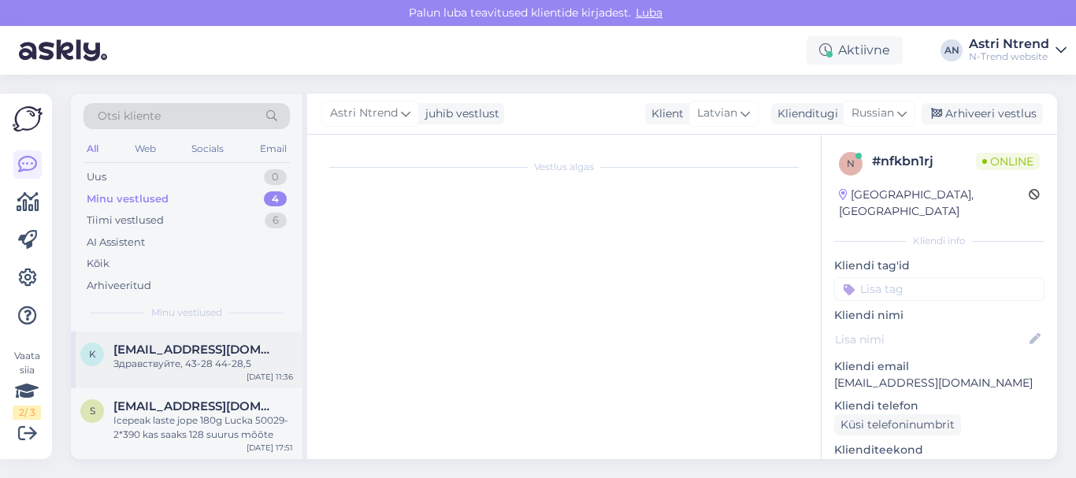
scroll to position [232, 0]
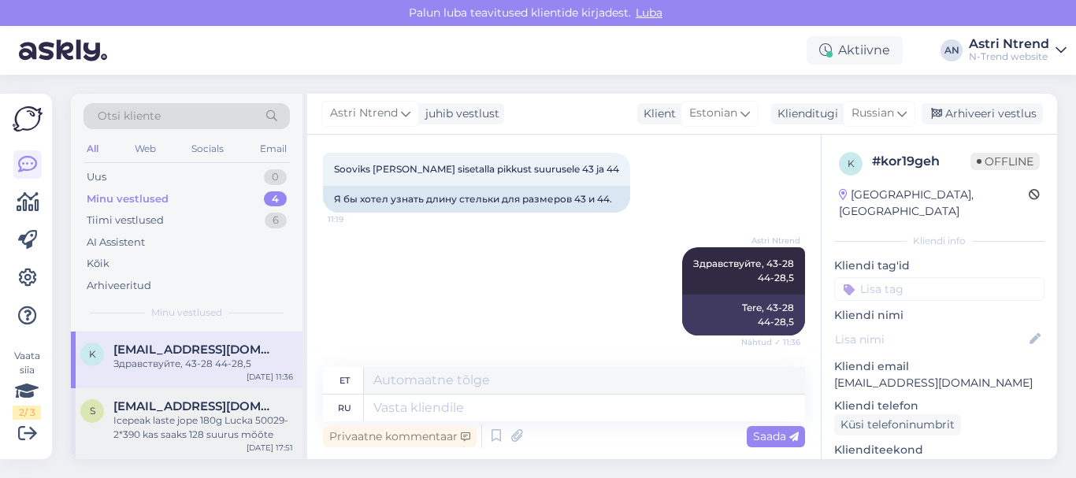
click at [166, 428] on div "Icepeak laste jope 180g Lucka 50029-2*390 kas saaks 128 suurus mõõte" at bounding box center [203, 428] width 180 height 28
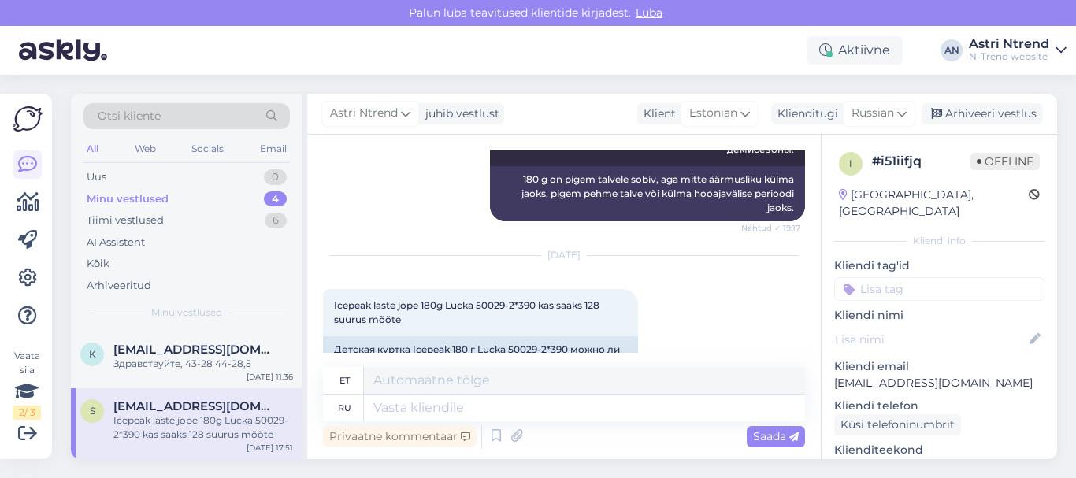
scroll to position [5179, 0]
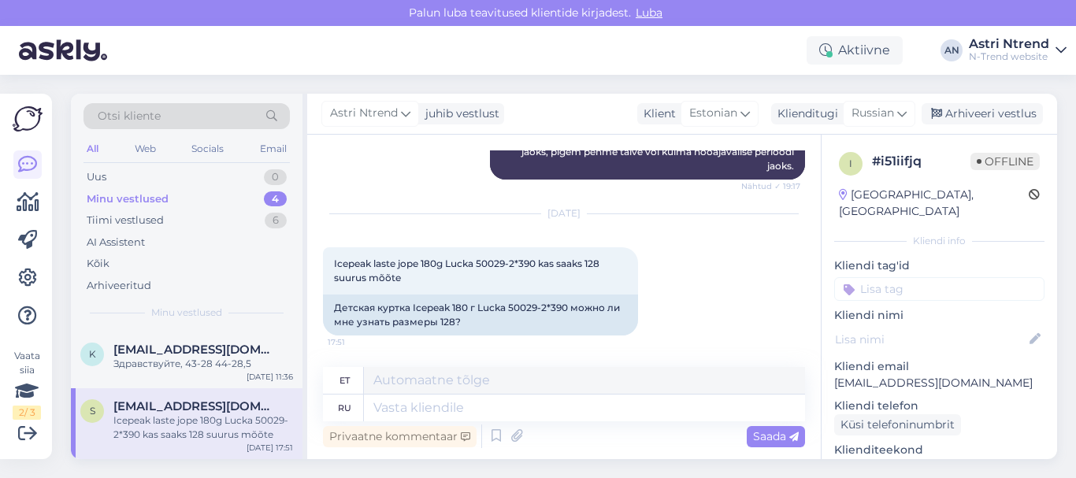
click at [188, 424] on div "Icepeak laste jope 180g Lucka 50029-2*390 kas saaks 128 suurus mõõte" at bounding box center [203, 428] width 180 height 28
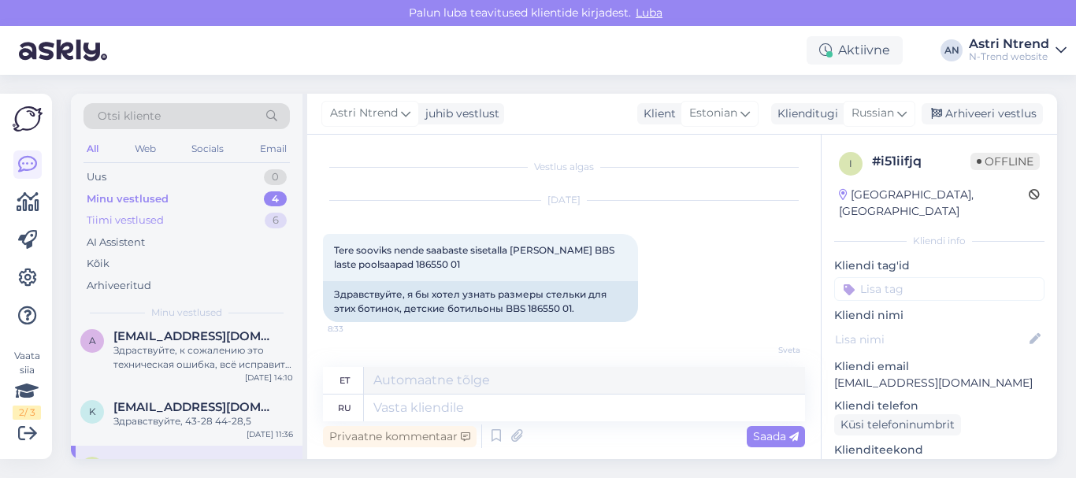
scroll to position [0, 0]
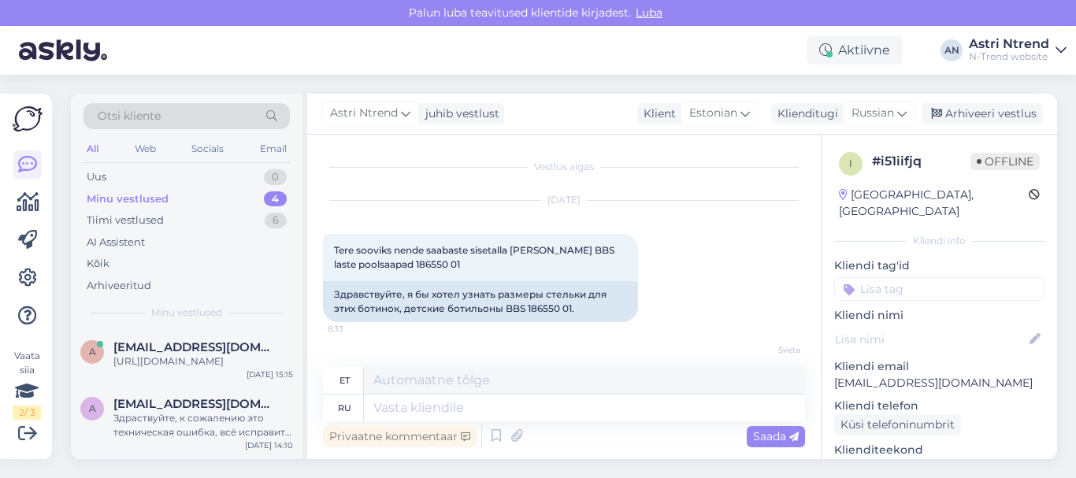
click at [167, 198] on div "Minu vestlused 4" at bounding box center [186, 199] width 206 height 22
click at [197, 361] on div "https://ntrend.eu/lt/content/21-uzsisakykite-i-namus-ir-isbandykite-nemokamai" at bounding box center [203, 361] width 180 height 14
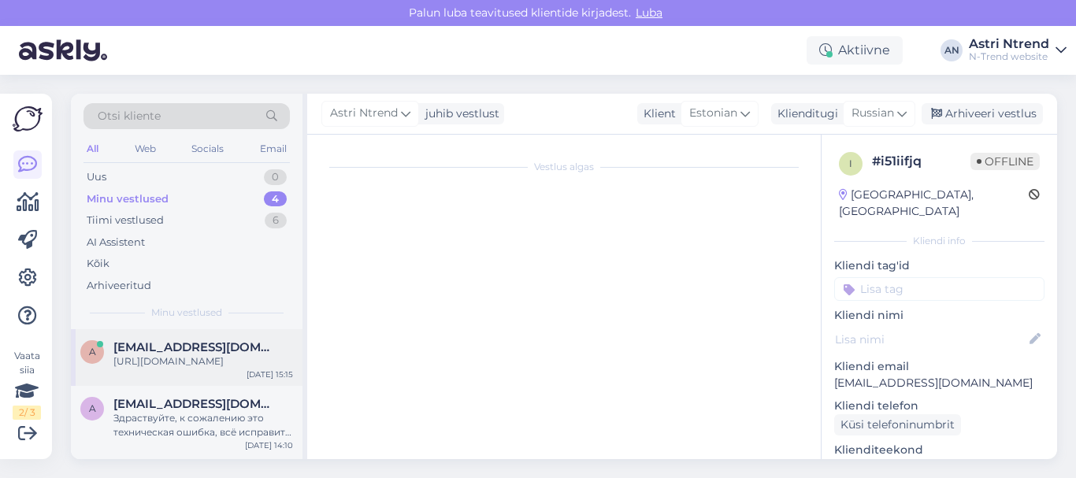
scroll to position [1333, 0]
